Goal: Information Seeking & Learning: Find specific page/section

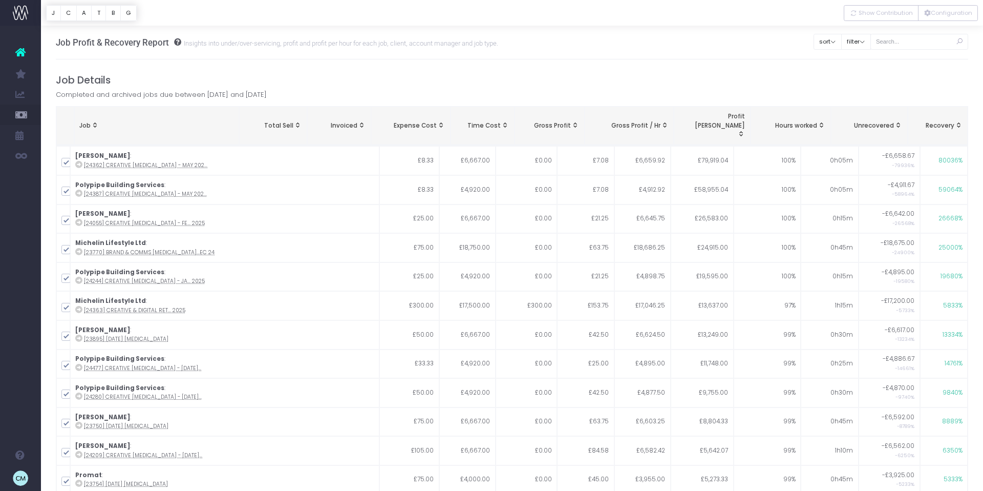
drag, startPoint x: 915, startPoint y: 33, endPoint x: 915, endPoint y: 40, distance: 7.2
click at [915, 35] on div at bounding box center [920, 41] width 98 height 21
click at [916, 38] on input "text" at bounding box center [920, 42] width 98 height 16
click at [956, 18] on button "Configuration" at bounding box center [948, 13] width 60 height 16
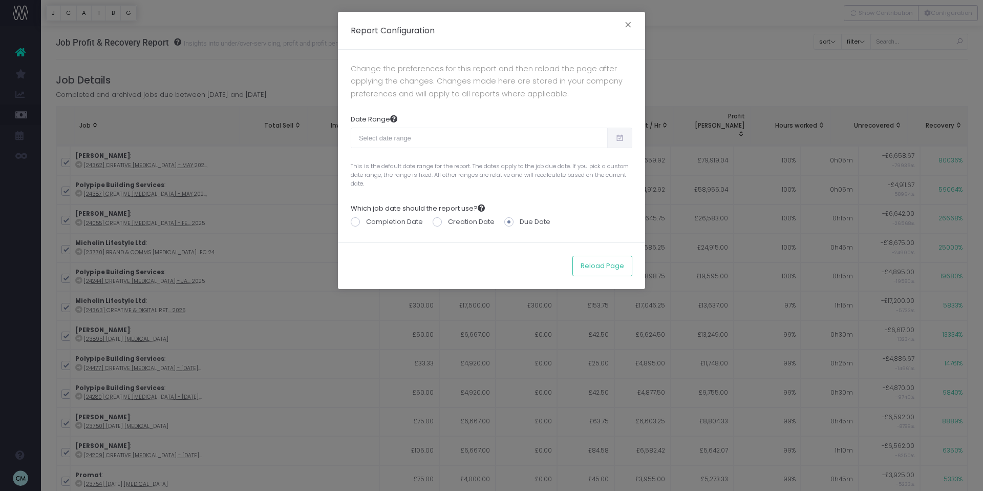
click at [620, 138] on icon at bounding box center [620, 138] width 9 height 0
type input "08-20-2025"
type input "09-18-2025"
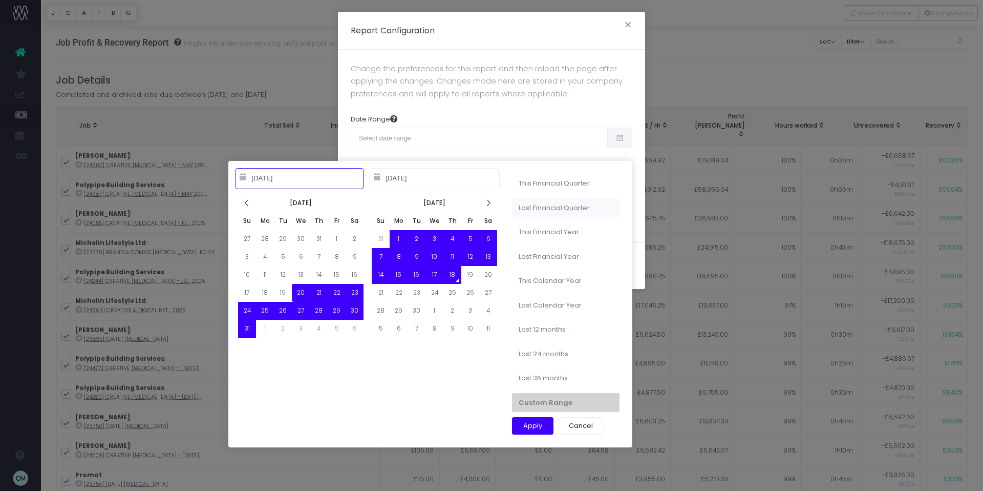
type input "04-01-2025"
type input "06-30-2025"
type input "08-20-2025"
type input "09-18-2025"
type input "04-01-2025"
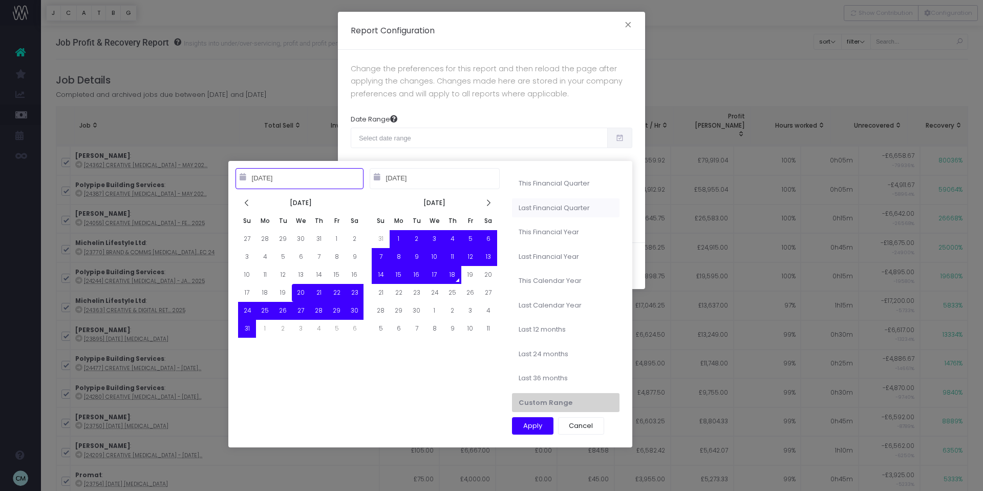
type input "06-30-2025"
type input "10-01-2024"
type input "09-30-2025"
type input "08-20-2025"
type input "09-18-2025"
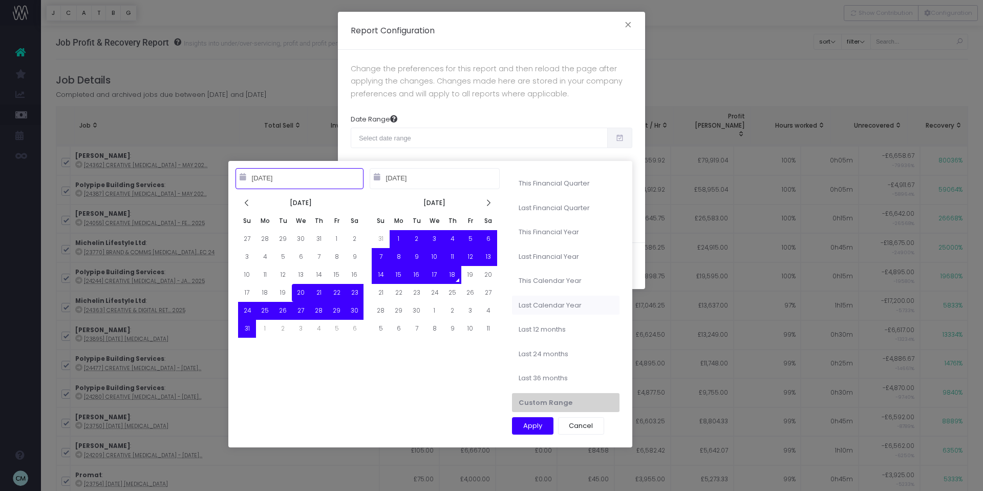
type input "10-01-2023"
type input "09-30-2024"
type input "08-20-2025"
type input "09-18-2025"
type input "01-01-2025"
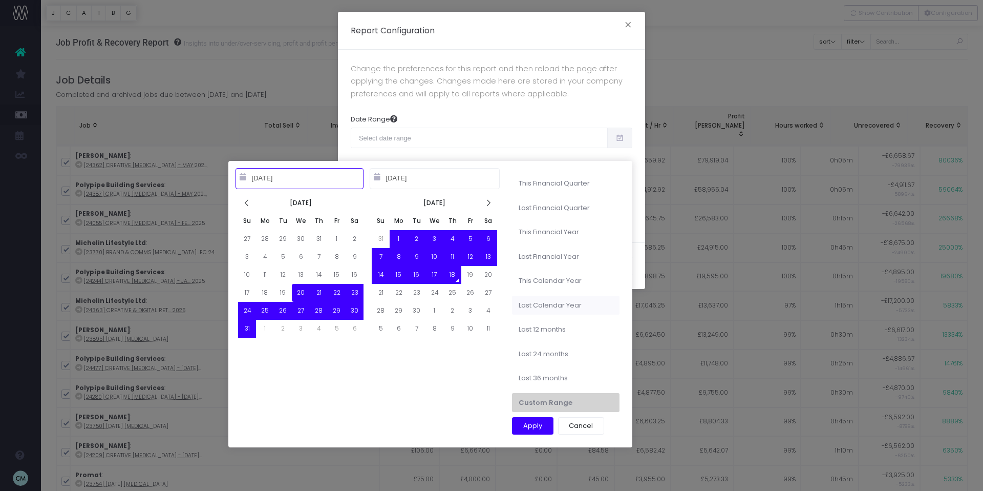
type input "12-31-2025"
type input "08-20-2025"
type input "09-18-2025"
type input "01-01-2023"
type input "12-31-2023"
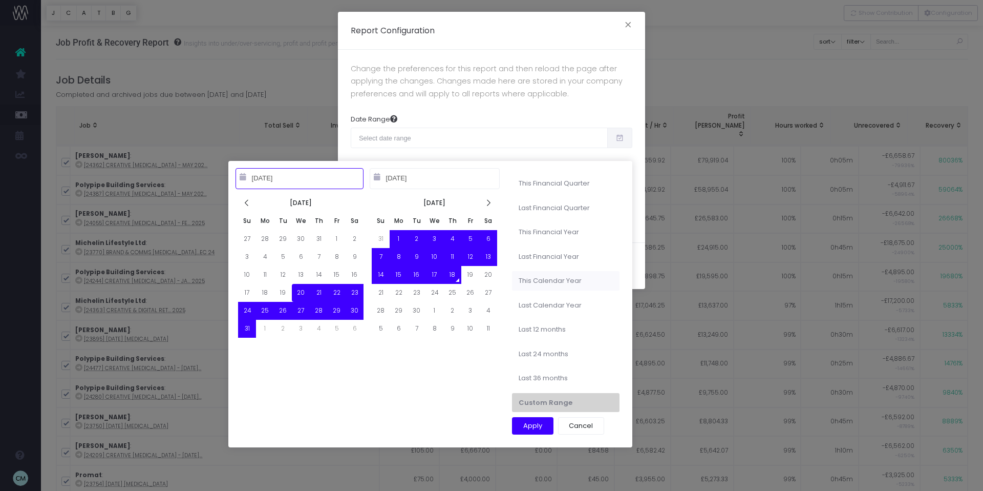
type input "01-01-2025"
type input "12-31-2025"
type input "10-01-2023"
type input "09-30-2024"
type input "08-20-2025"
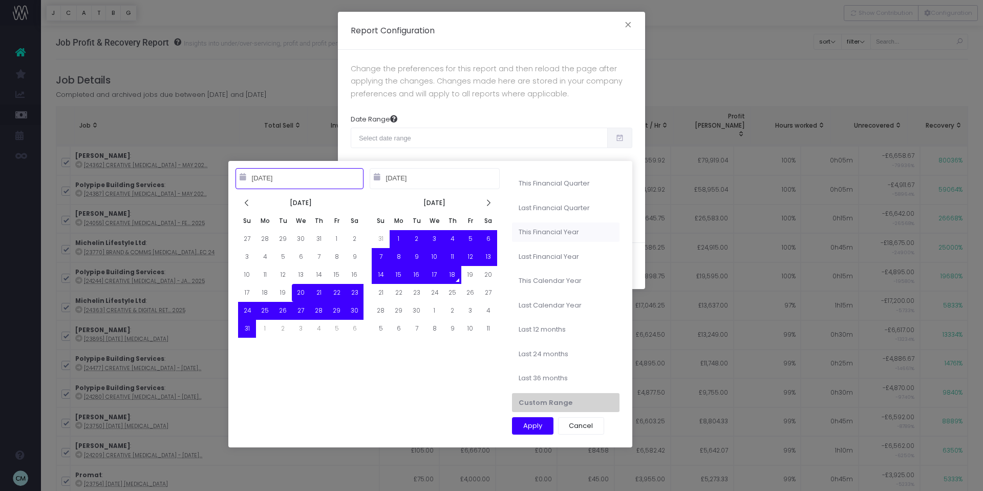
type input "09-18-2025"
type input "10-01-2024"
type input "09-30-2025"
click at [558, 237] on li "This Financial Year" at bounding box center [566, 231] width 108 height 19
type input "Oct 1st 2024 – Sep 30th 2025"
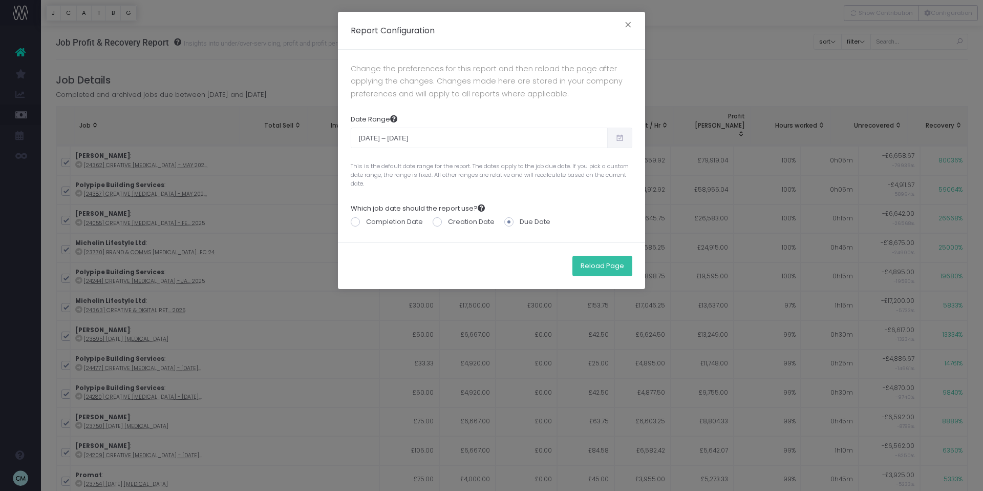
click at [589, 258] on button "Reload Page" at bounding box center [602, 266] width 60 height 20
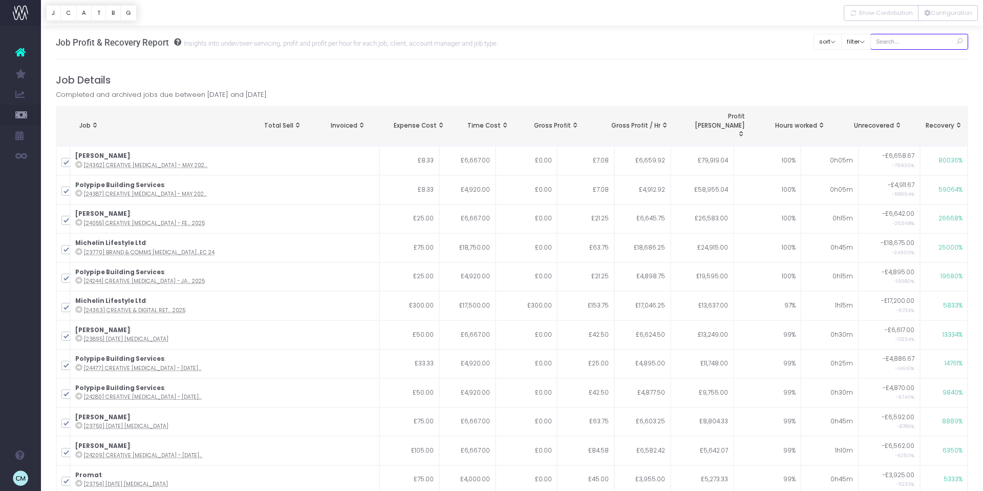
click at [919, 39] on input "text" at bounding box center [920, 42] width 98 height 16
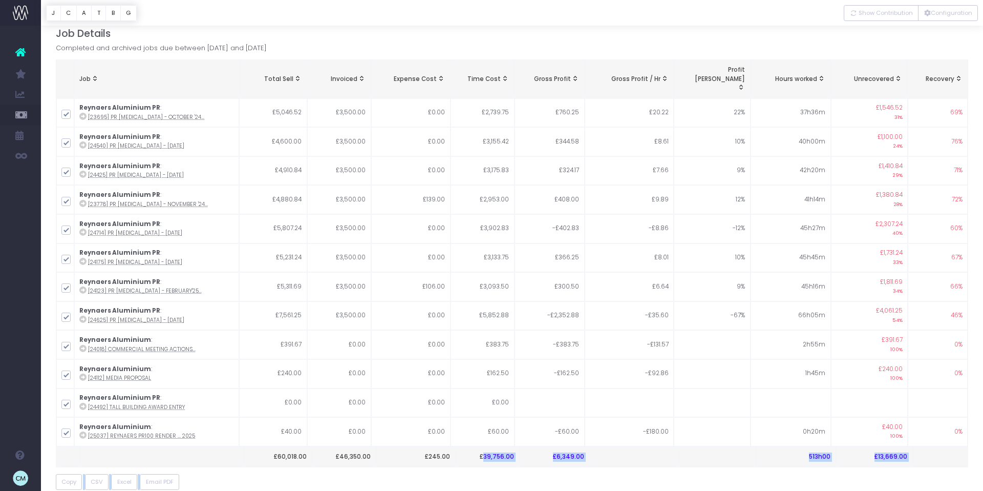
scroll to position [77, 0]
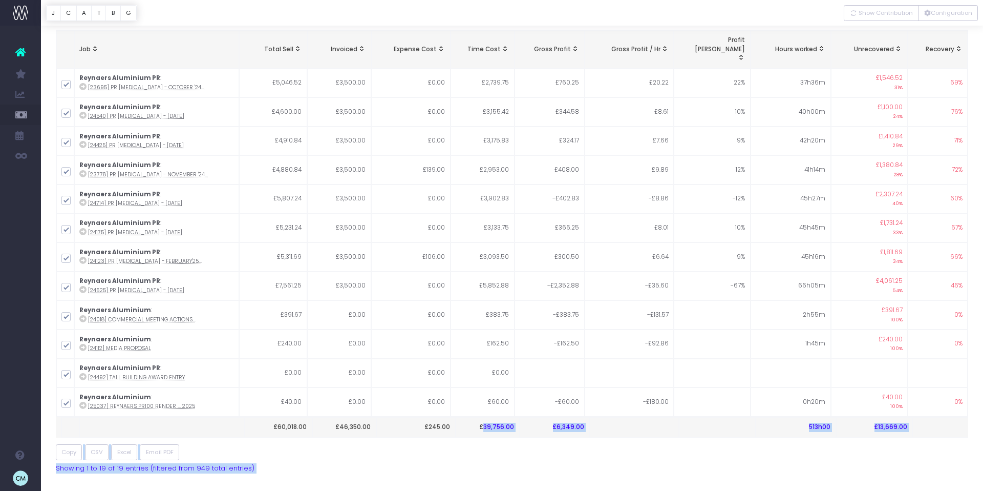
drag, startPoint x: 486, startPoint y: 485, endPoint x: 524, endPoint y: 482, distance: 38.1
click at [500, 440] on div "Job Total Sell Invoiced Expense Cost Time Cost Gross Profit Gross Profit / Hr P…" at bounding box center [512, 250] width 913 height 443
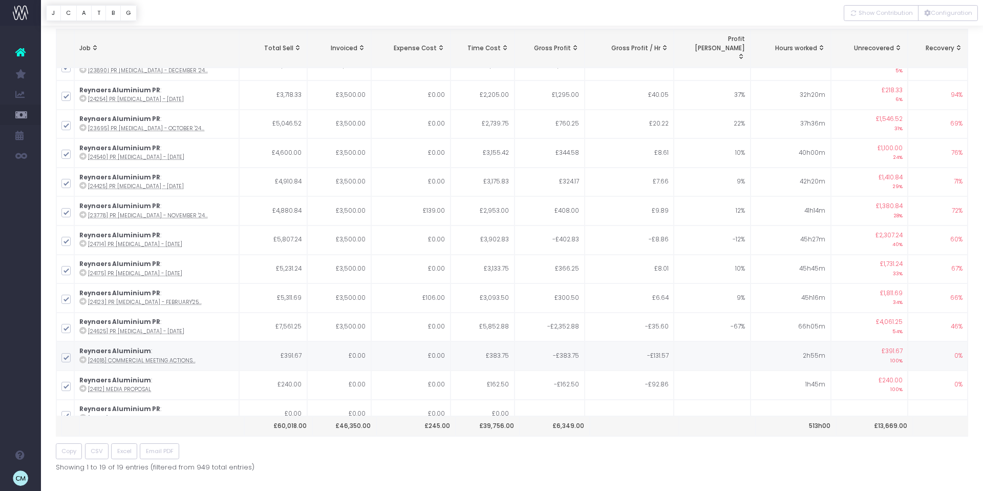
scroll to position [161, 0]
click at [884, 11] on span "Show Contribution" at bounding box center [886, 13] width 54 height 9
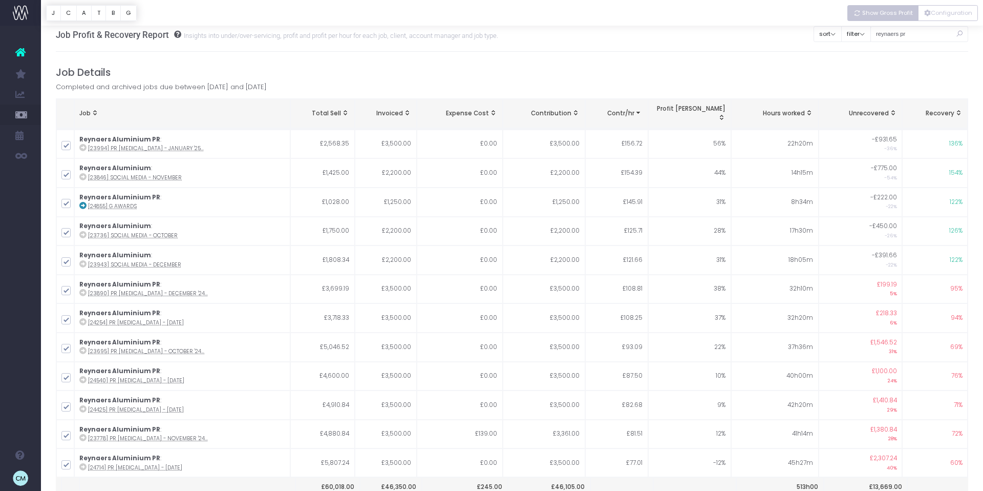
scroll to position [0, 0]
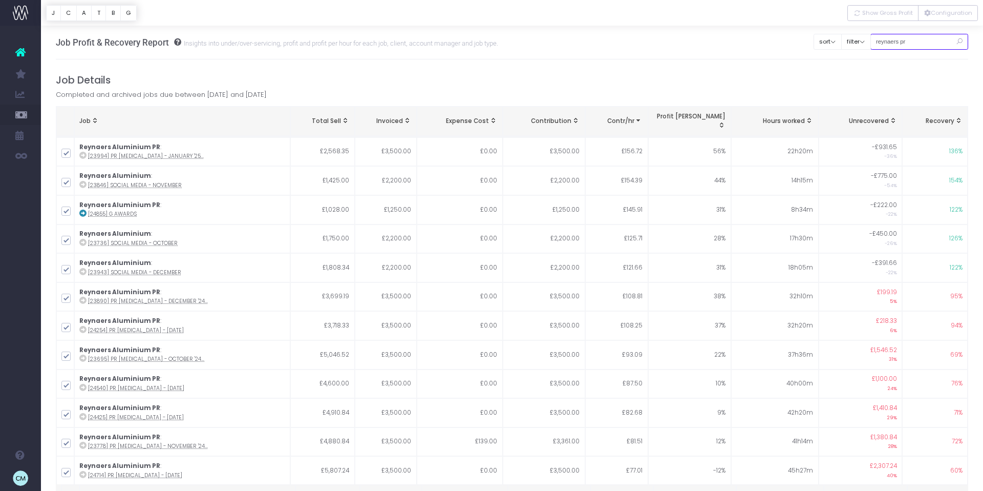
click at [892, 40] on input "reynaers pr" at bounding box center [920, 42] width 98 height 16
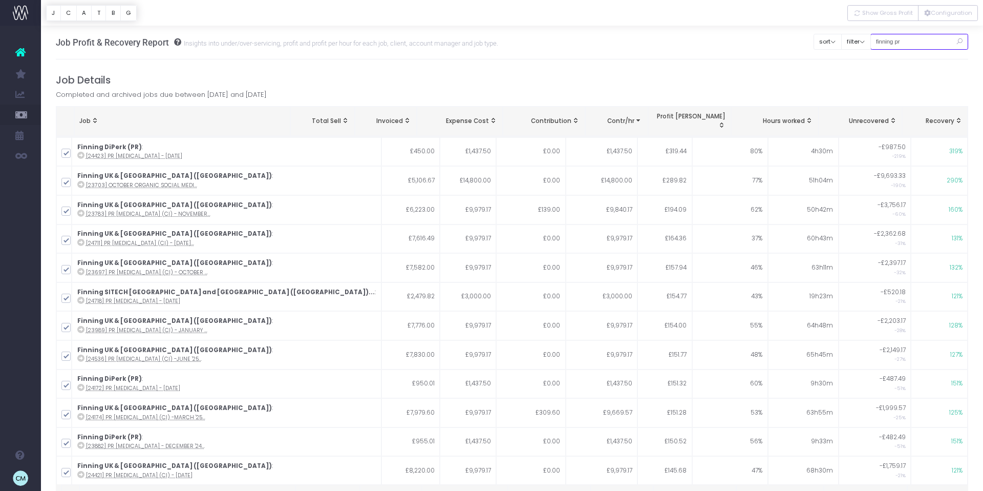
type input "finning pr"
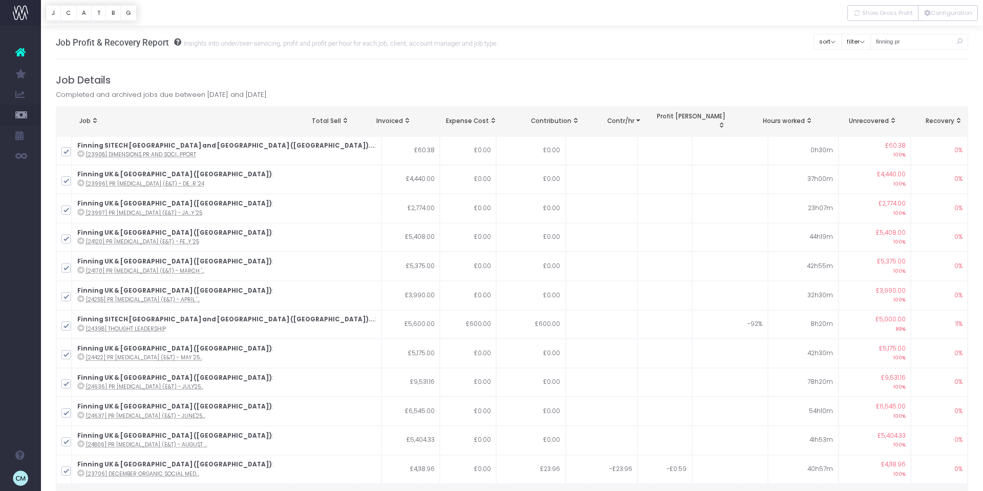
click at [960, 41] on icon at bounding box center [959, 41] width 18 height 21
click at [919, 39] on input "finning pr" at bounding box center [920, 42] width 98 height 16
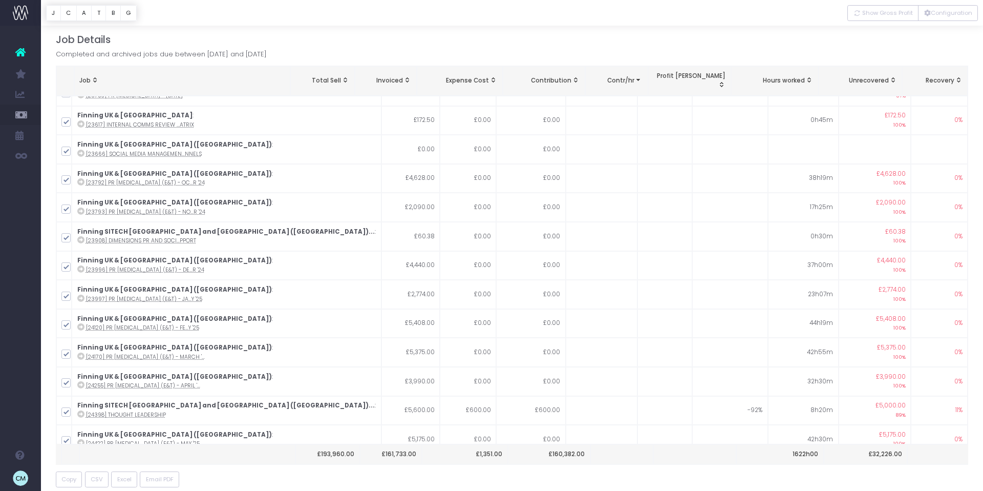
scroll to position [1132, 0]
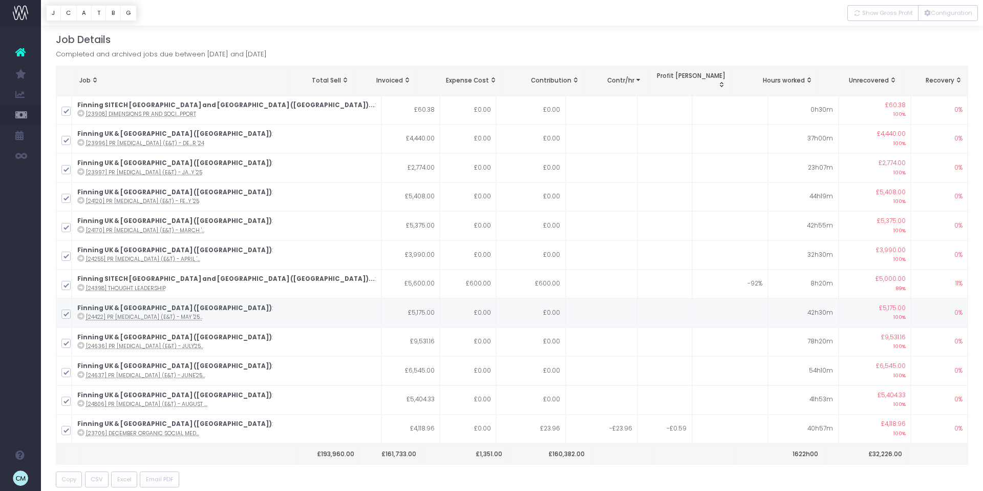
click at [82, 299] on span "New Forecast" at bounding box center [69, 299] width 26 height 18
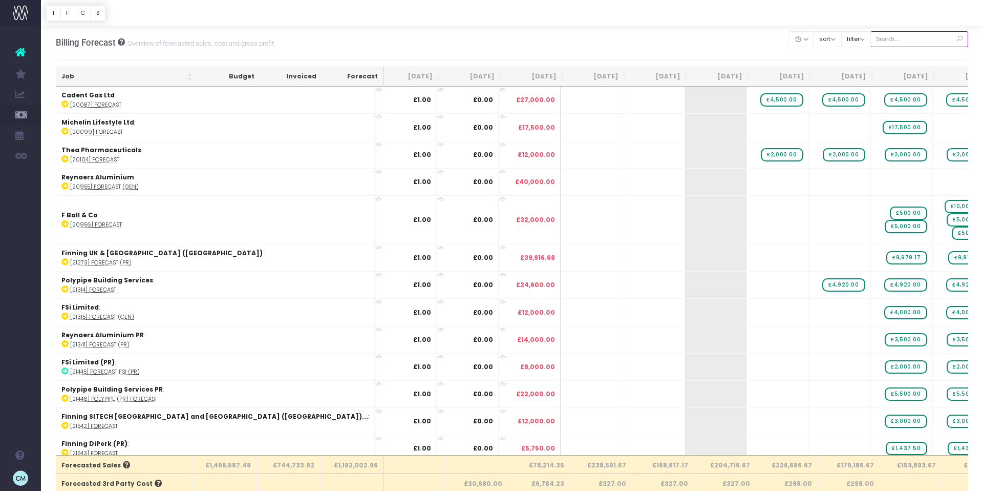
click at [914, 38] on input "text" at bounding box center [920, 39] width 98 height 16
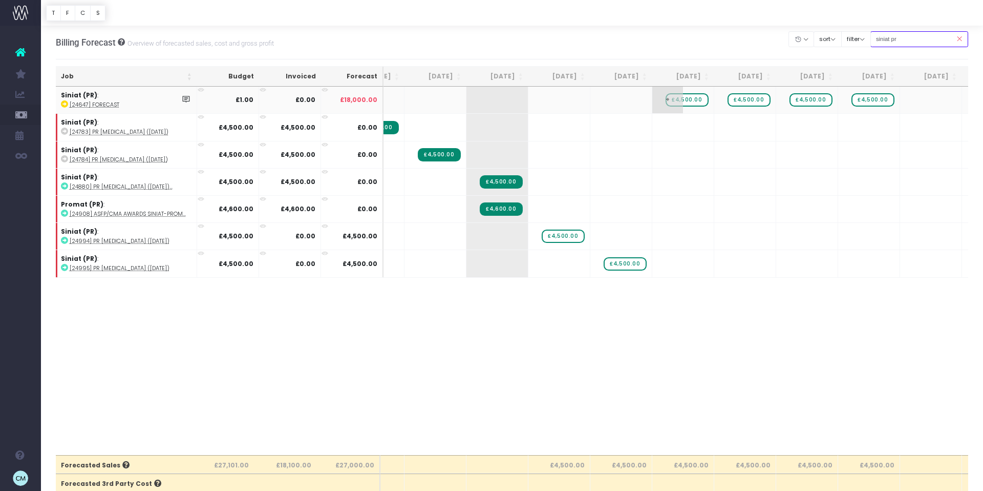
scroll to position [0, 28]
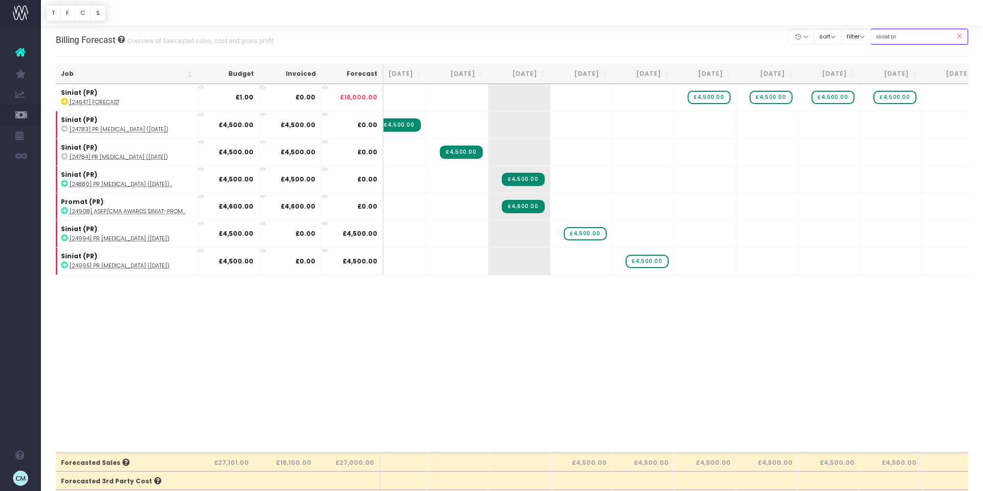
click at [890, 36] on input "siniat pr" at bounding box center [920, 37] width 98 height 16
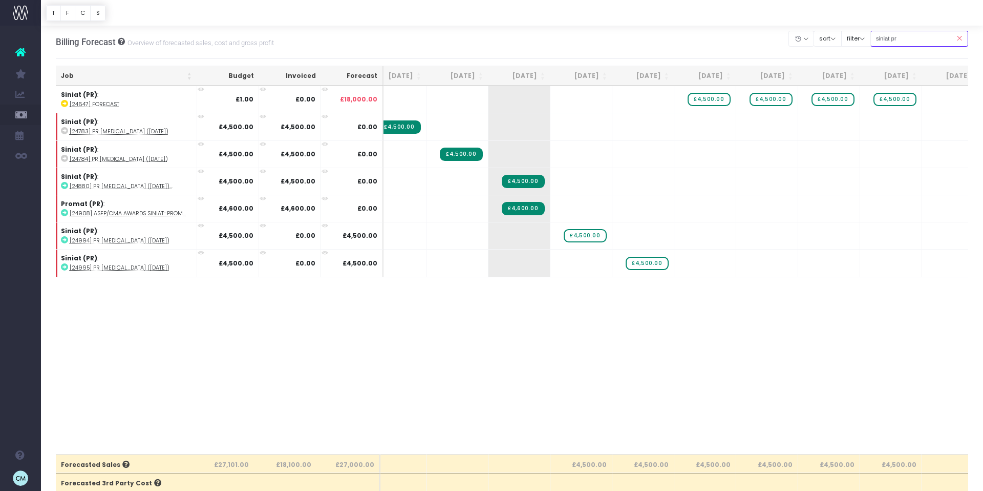
drag, startPoint x: 890, startPoint y: 43, endPoint x: 882, endPoint y: 43, distance: 7.7
click at [882, 43] on input "siniat pr" at bounding box center [920, 39] width 98 height 16
click at [895, 39] on input "siniat pr" at bounding box center [920, 39] width 98 height 16
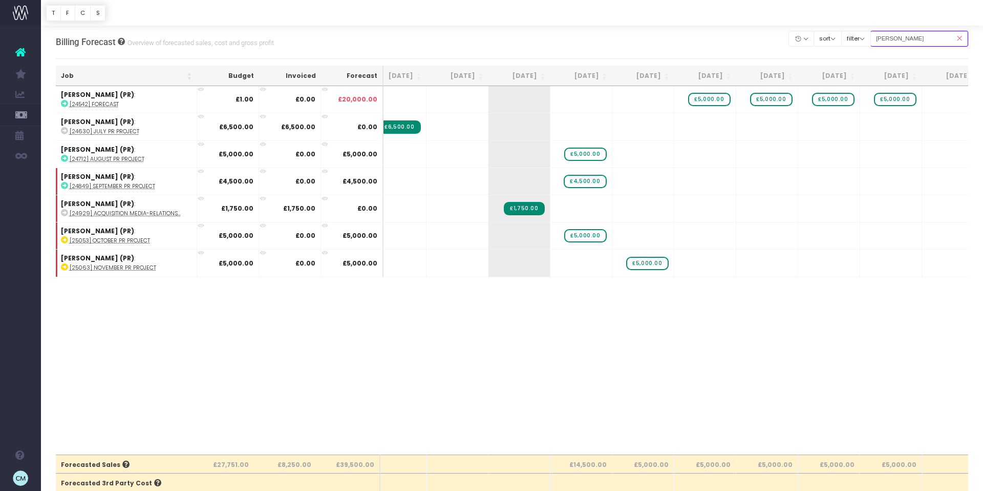
click at [899, 37] on input "stark" at bounding box center [920, 39] width 98 height 16
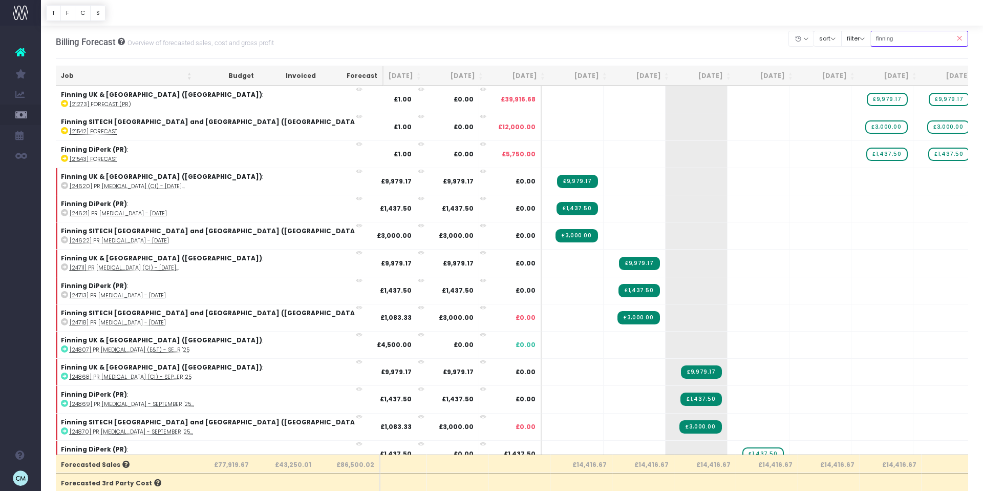
click at [923, 38] on input "finning" at bounding box center [920, 39] width 98 height 16
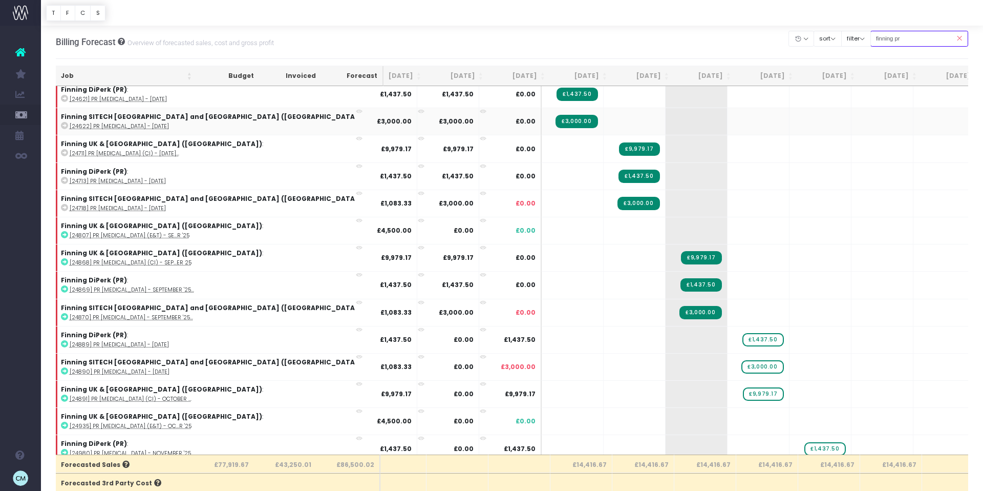
scroll to position [204, 19]
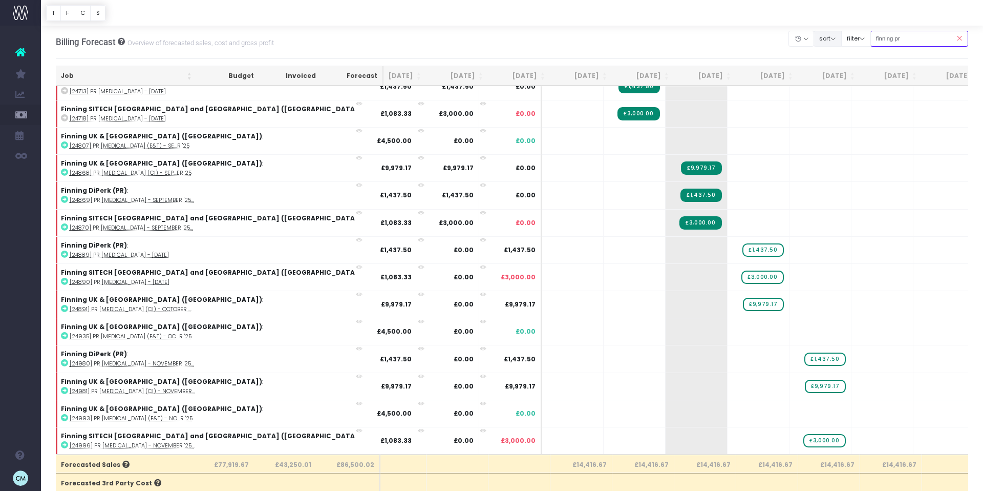
drag, startPoint x: 906, startPoint y: 38, endPoint x: 849, endPoint y: 38, distance: 56.8
click at [849, 38] on div "Clear Filters Hide Jul 2025 Aug 2025 Sep 2025 Oct 2025 Nov 2025 Dec 2025 Jan 20…" at bounding box center [878, 38] width 179 height 21
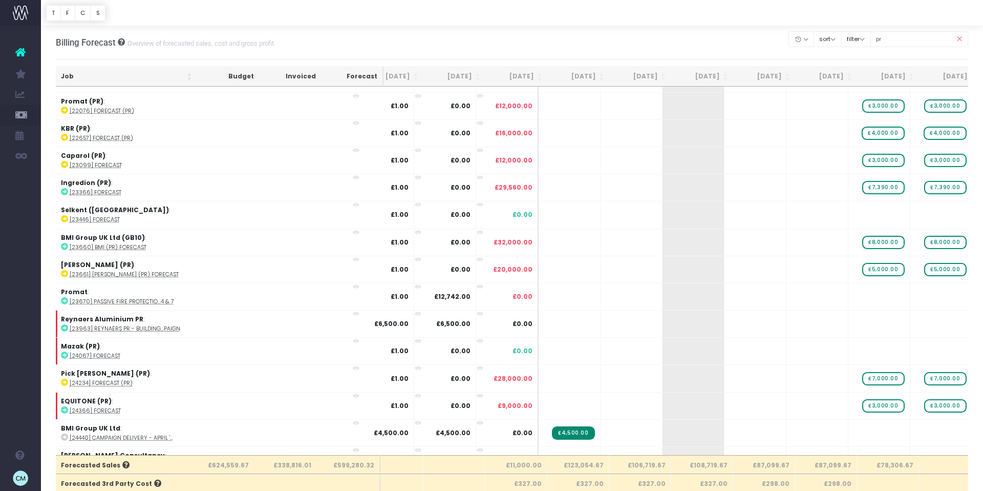
scroll to position [187, 23]
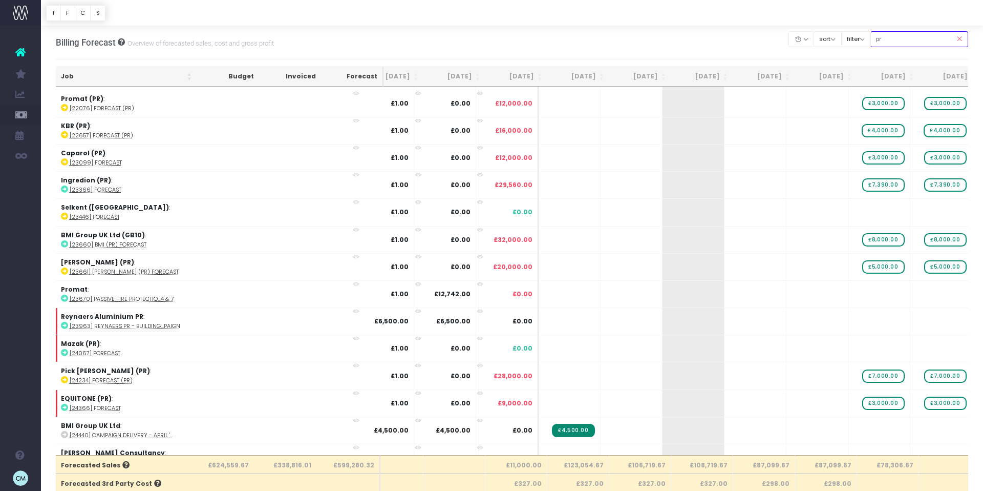
click at [909, 39] on input "pr" at bounding box center [920, 39] width 98 height 16
type input "sitech"
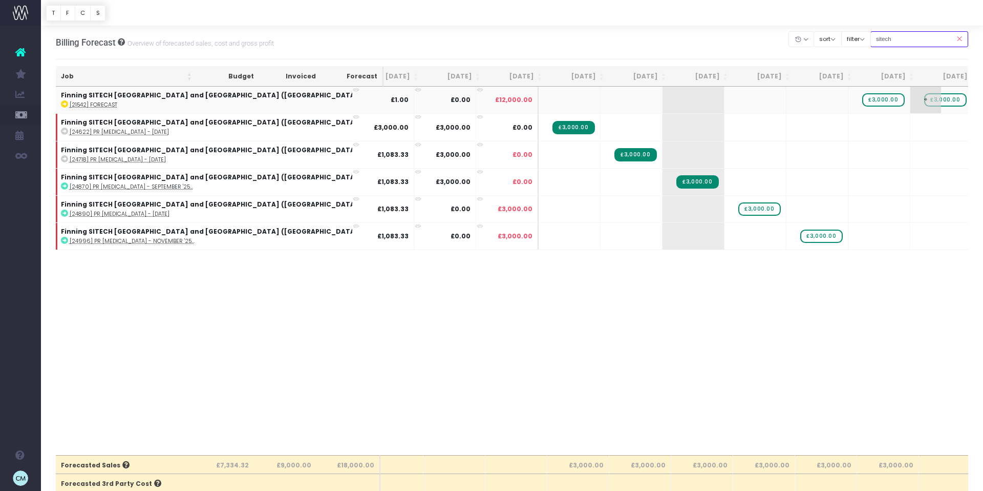
scroll to position [0, 23]
